Goal: Task Accomplishment & Management: Manage account settings

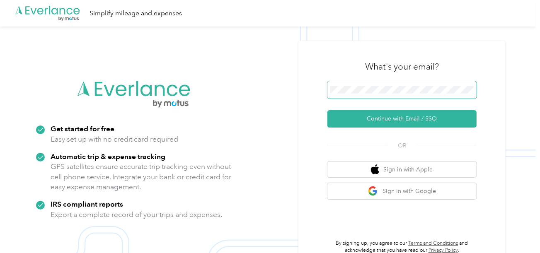
click at [384, 94] on span at bounding box center [401, 89] width 149 height 17
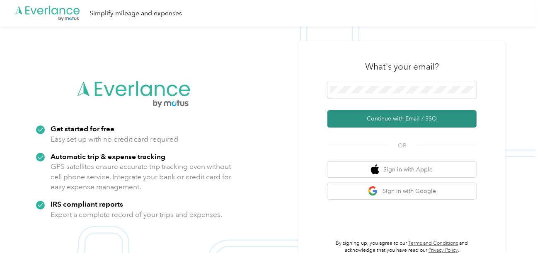
click at [370, 110] on button "Continue with Email / SSO" at bounding box center [401, 118] width 149 height 17
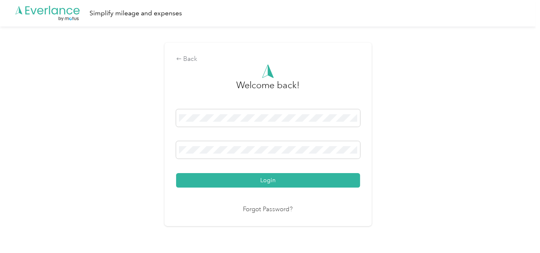
drag, startPoint x: 285, startPoint y: 182, endPoint x: 417, endPoint y: 153, distance: 134.6
click at [288, 182] on button "Login" at bounding box center [268, 180] width 184 height 15
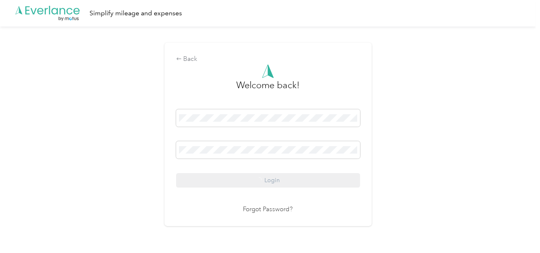
drag, startPoint x: 417, startPoint y: 153, endPoint x: 538, endPoint y: 177, distance: 123.2
click at [427, 155] on div "Back Welcome back! Login Forgot Password?" at bounding box center [268, 138] width 536 height 223
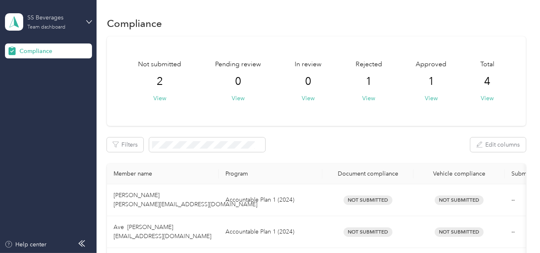
drag, startPoint x: 50, startPoint y: 19, endPoint x: 54, endPoint y: 30, distance: 11.2
click at [51, 19] on div "SS Beverages" at bounding box center [53, 17] width 52 height 9
click at [46, 81] on div "Log out" at bounding box center [92, 87] width 163 height 15
